Goal: Information Seeking & Learning: Learn about a topic

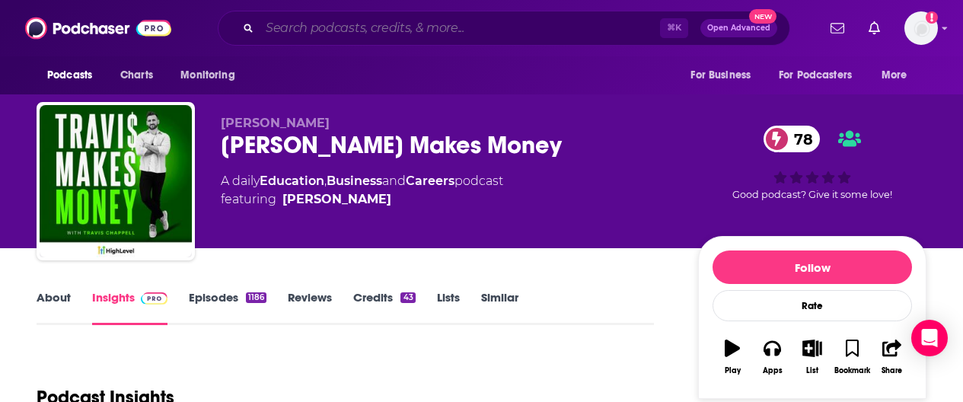
click at [348, 24] on input "Search podcasts, credits, & more..." at bounding box center [460, 28] width 401 height 24
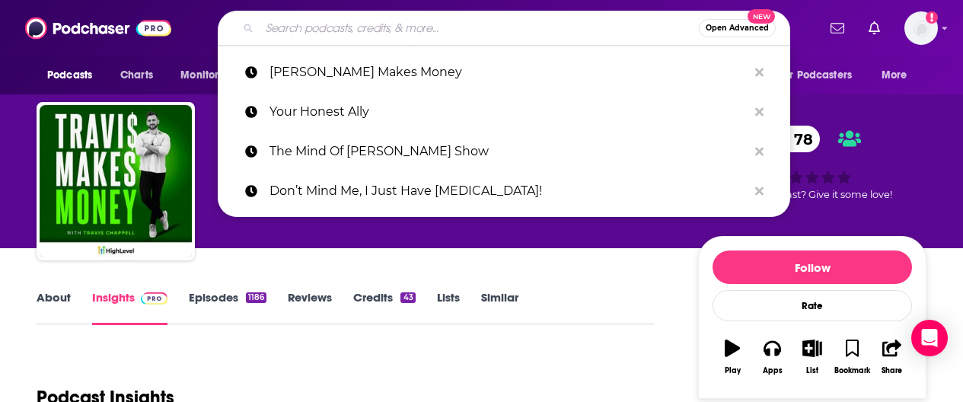
paste input "Special Ed Rising; No Parent Left Behind"
type input "Special Ed Rising; No Parent Left Behind"
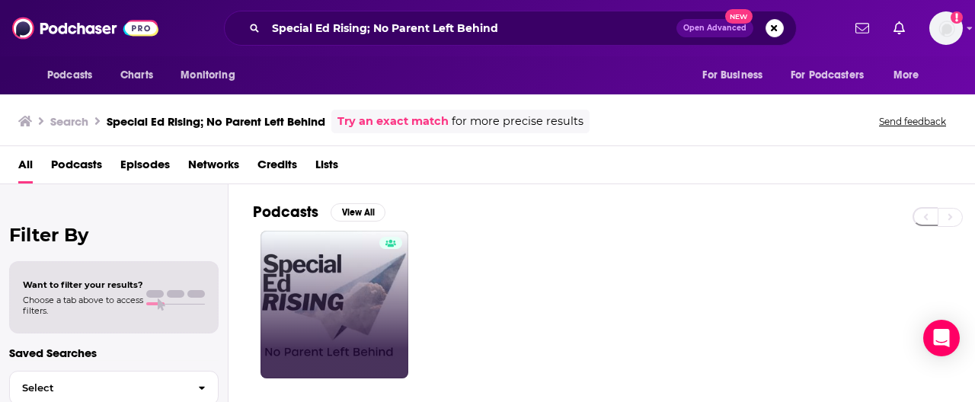
click at [326, 299] on link at bounding box center [334, 305] width 148 height 148
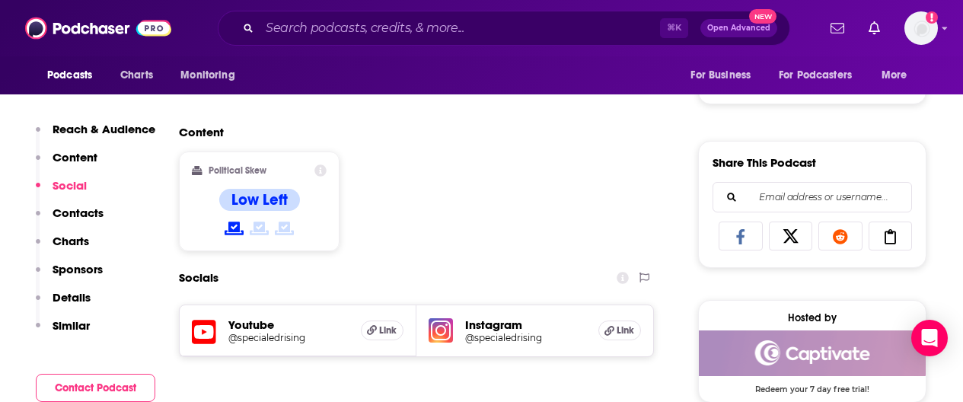
scroll to position [911, 0]
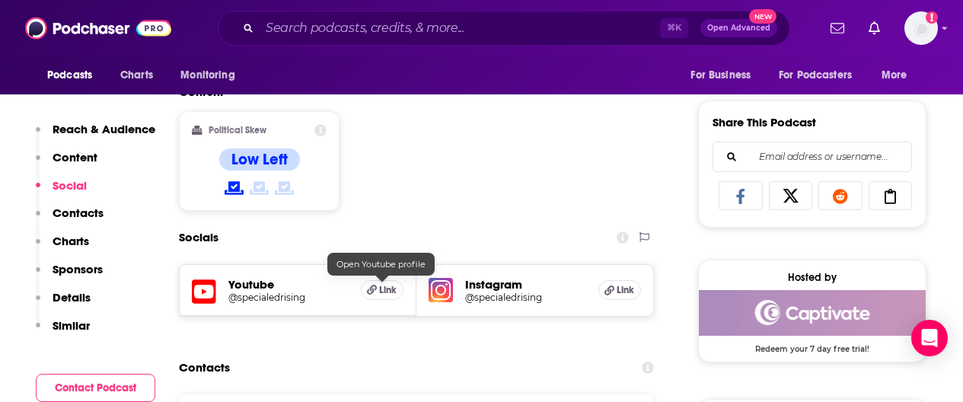
click at [384, 292] on span "Link" at bounding box center [388, 290] width 18 height 12
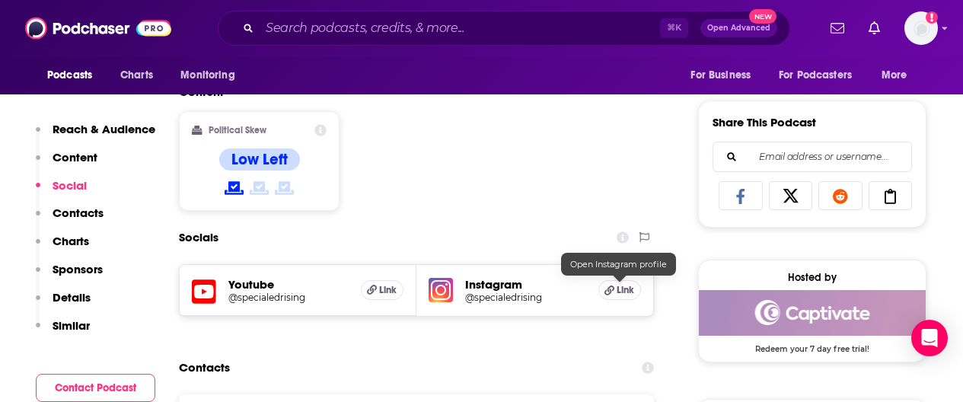
click at [620, 287] on span "Link" at bounding box center [626, 290] width 18 height 12
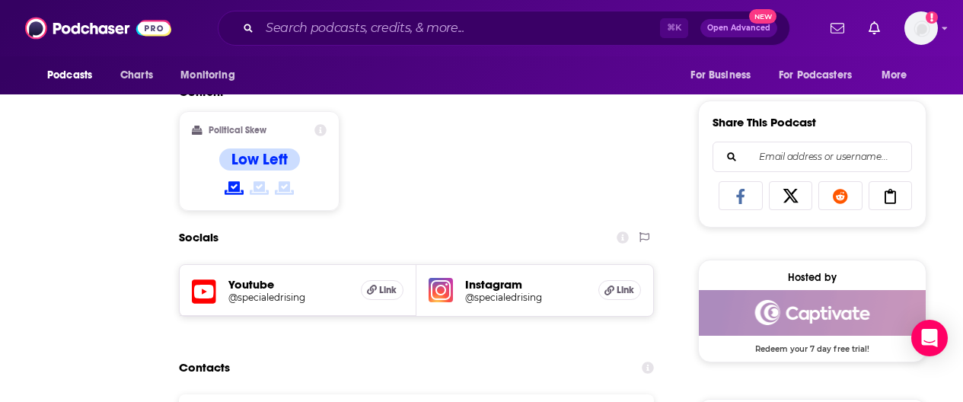
scroll to position [0, 0]
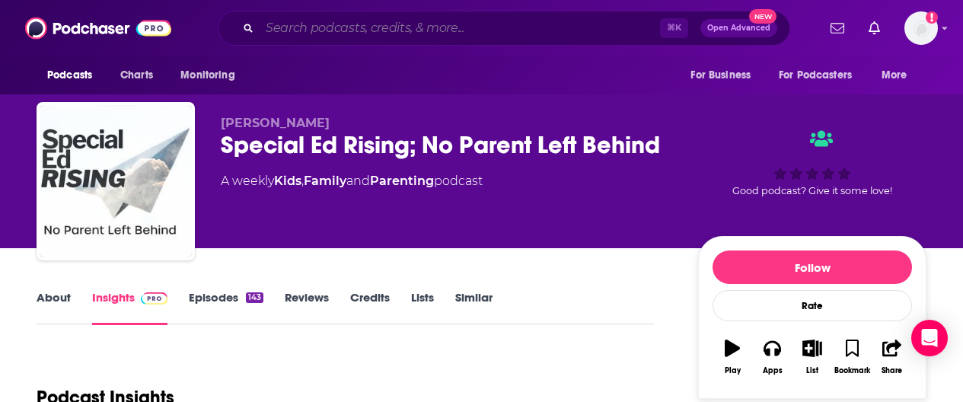
click at [410, 28] on input "Search podcasts, credits, & more..." at bounding box center [460, 28] width 401 height 24
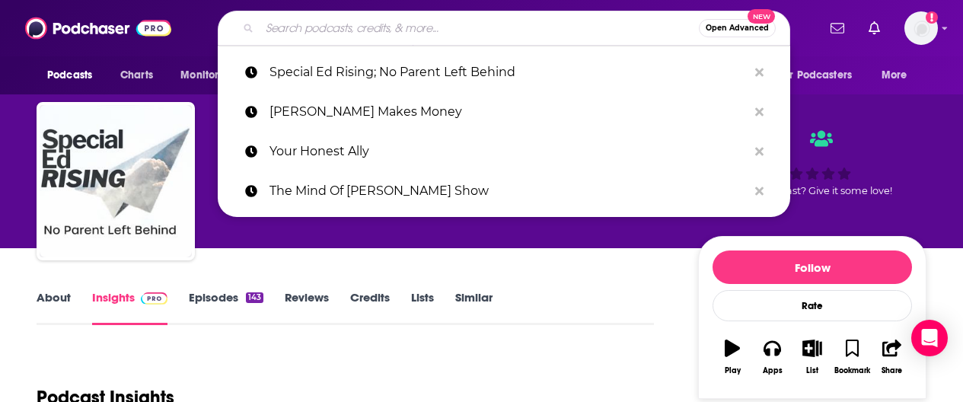
paste input "SHECAN"
type input "SHECAN"
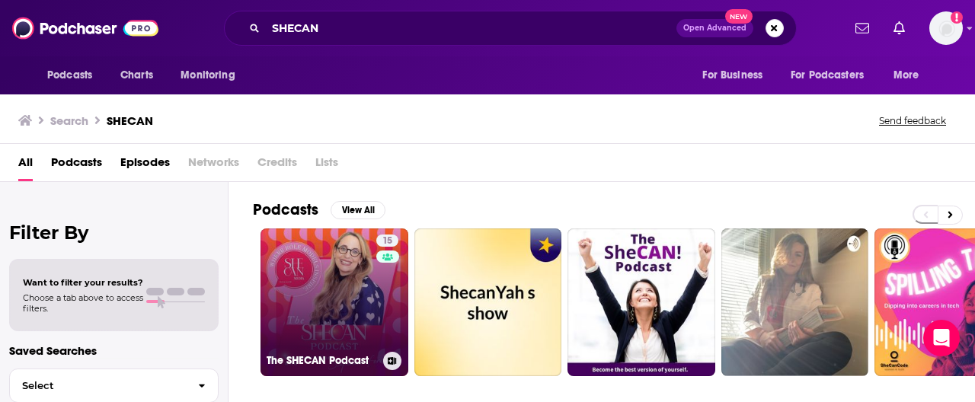
click at [321, 278] on link "15 The SHECAN Podcast" at bounding box center [334, 302] width 148 height 148
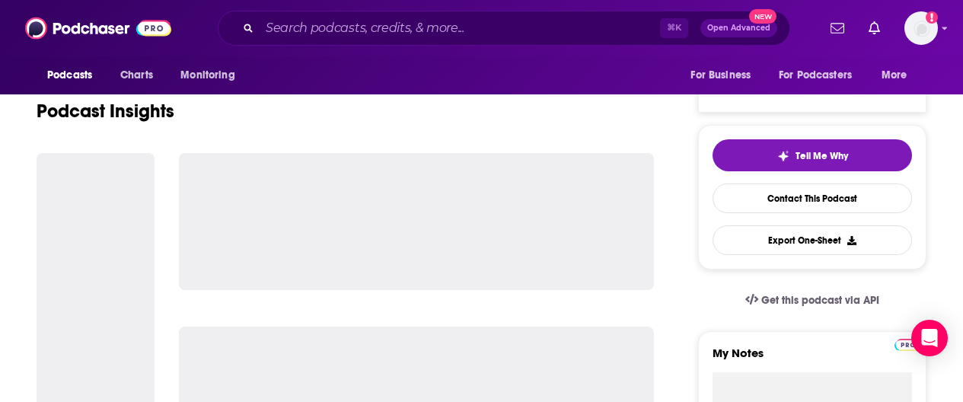
scroll to position [206, 0]
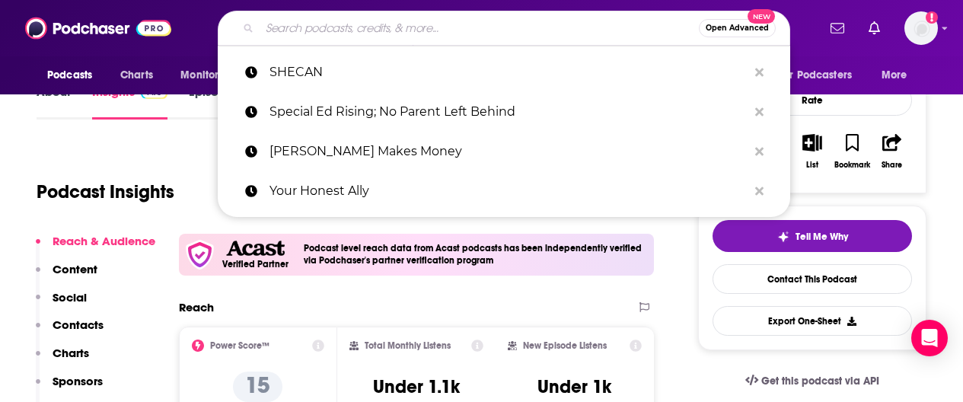
click at [404, 34] on input "Search podcasts, credits, & more..." at bounding box center [479, 28] width 439 height 24
paste input "Heal Your Hormones"
type input "Heal Your Hormones"
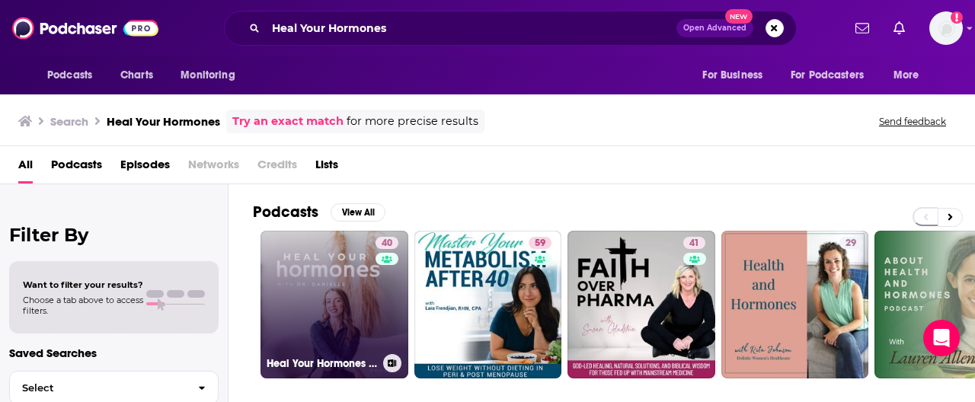
click at [359, 314] on link "40 Heal Your Hormones with Dr. [PERSON_NAME]" at bounding box center [334, 305] width 148 height 148
